Goal: Navigation & Orientation: Find specific page/section

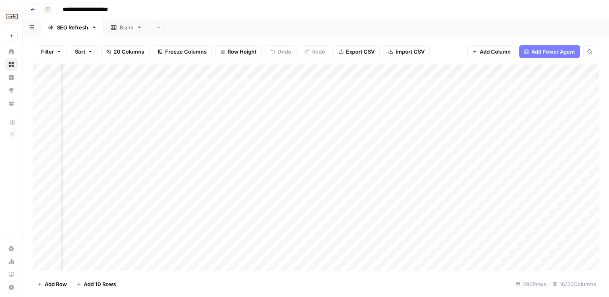
scroll to position [0, 852]
